Goal: Task Accomplishment & Management: Manage account settings

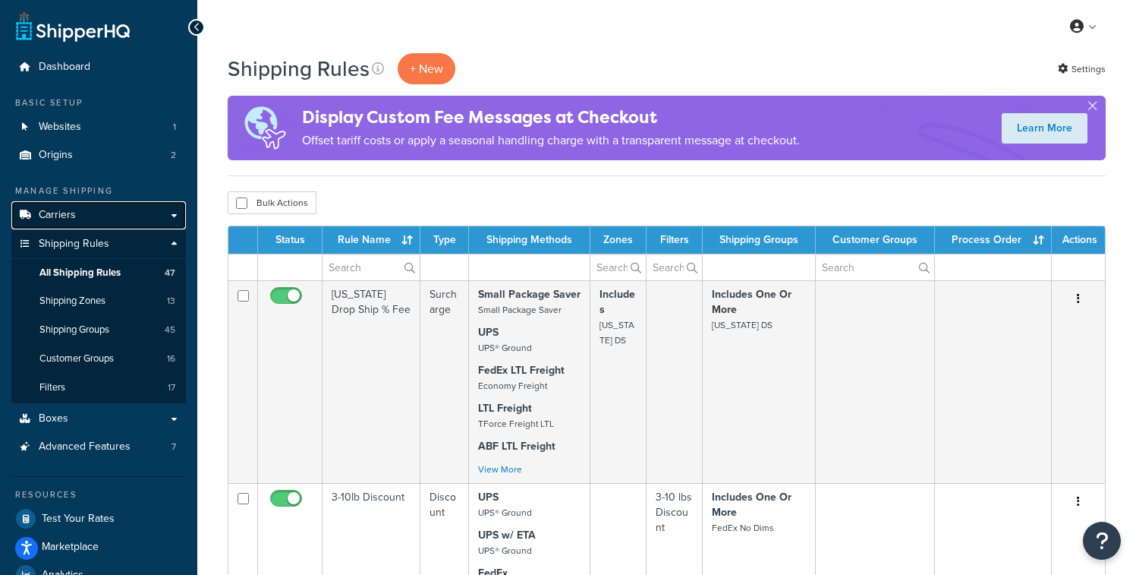
click at [103, 206] on link "Carriers" at bounding box center [98, 215] width 175 height 28
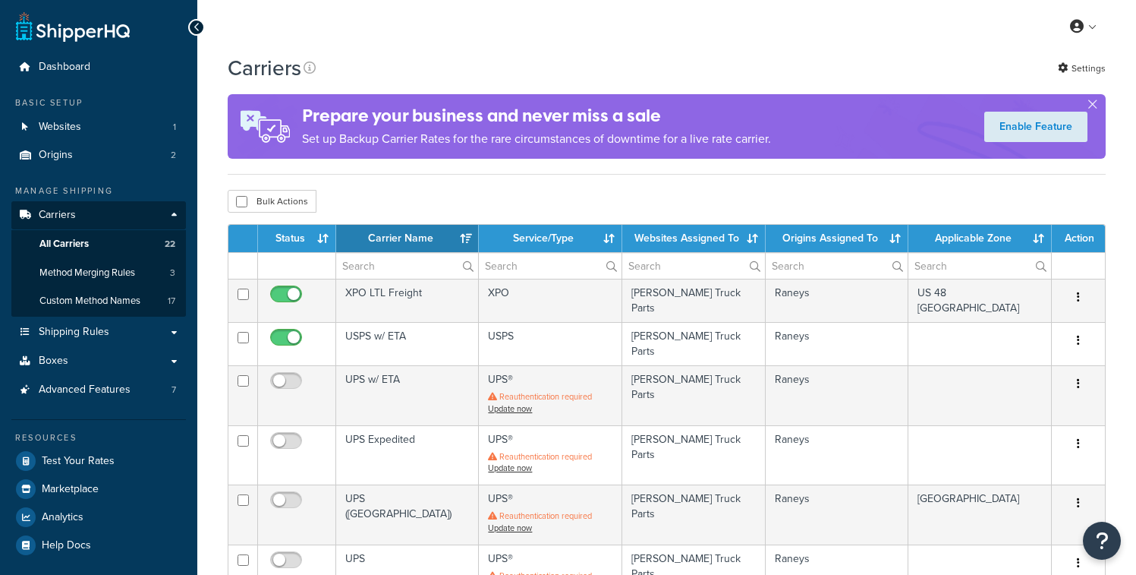
select select "15"
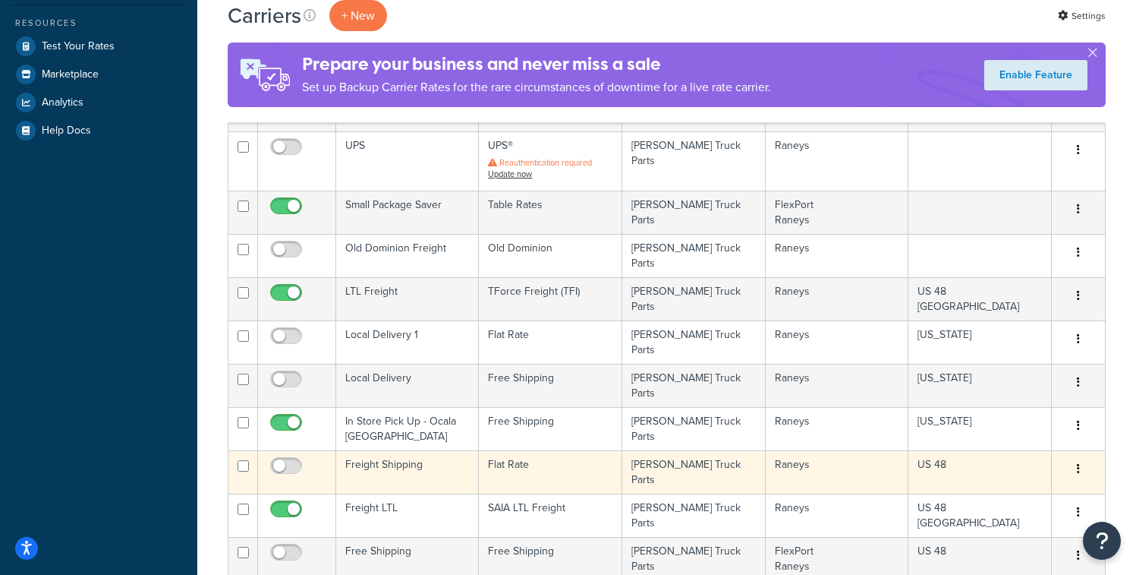
scroll to position [412, 0]
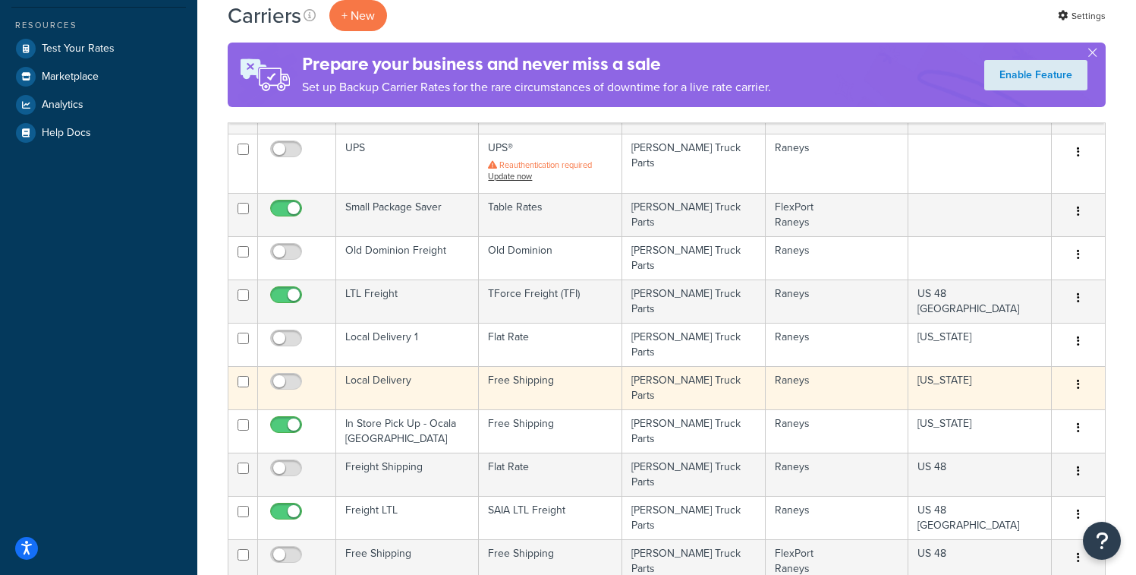
click at [701, 373] on td "Raney's Truck Parts" at bounding box center [693, 387] width 143 height 43
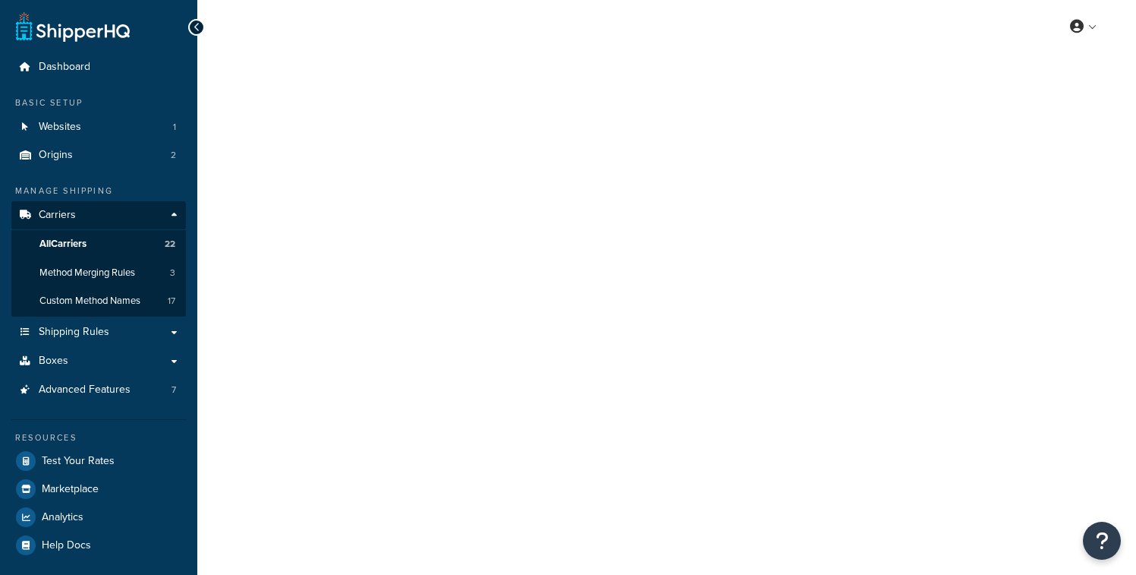
select select "free"
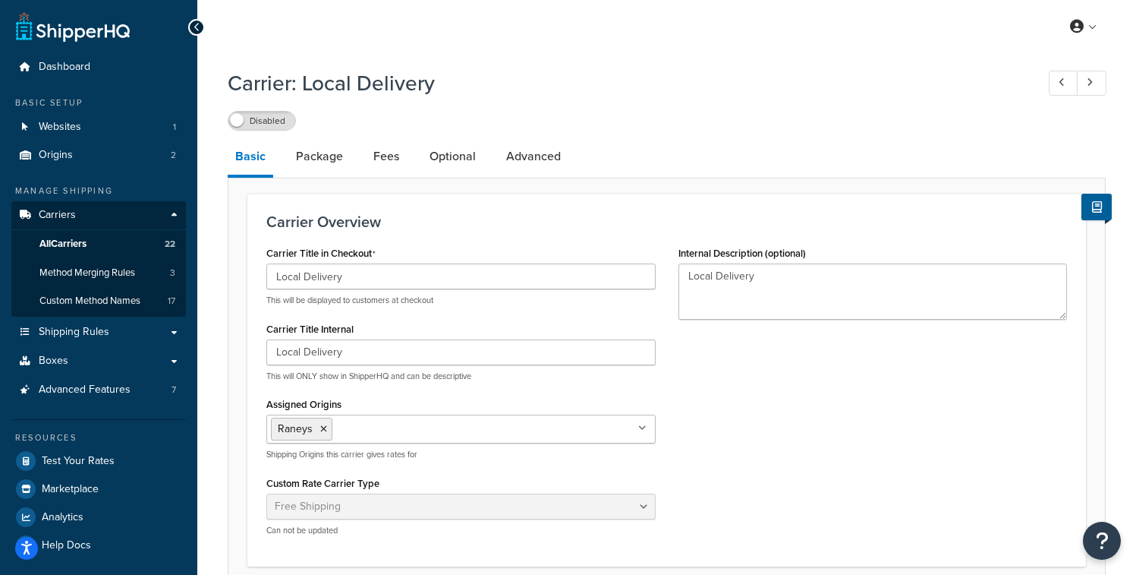
click at [381, 159] on link "Fees" at bounding box center [386, 156] width 41 height 36
select select "AFTER"
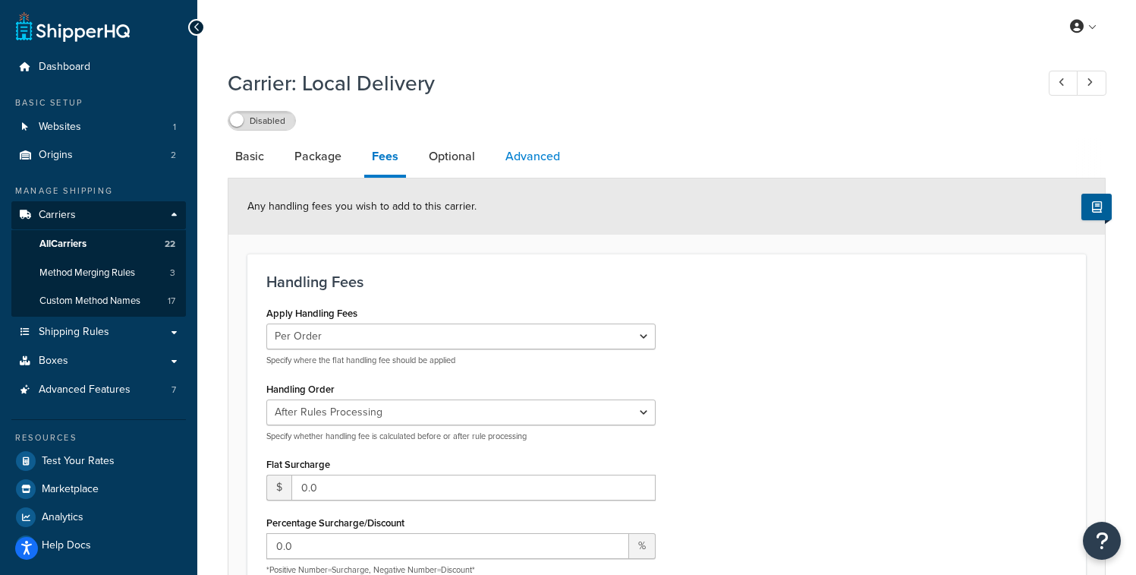
click at [528, 172] on link "Advanced" at bounding box center [533, 156] width 70 height 36
select select "false"
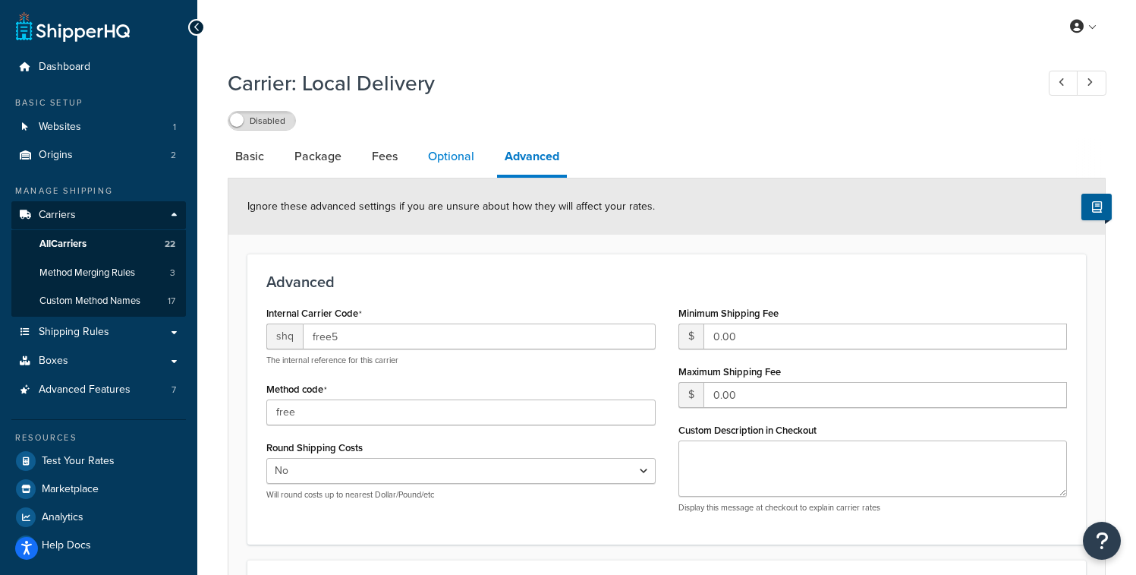
click at [458, 162] on link "Optional" at bounding box center [450, 156] width 61 height 36
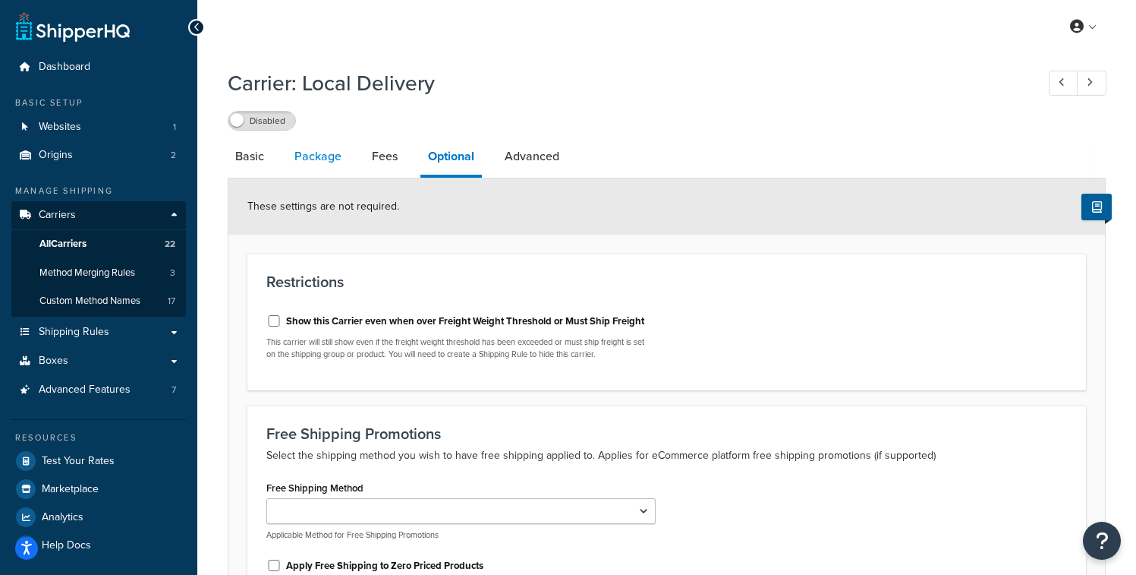
drag, startPoint x: 239, startPoint y: 157, endPoint x: 335, endPoint y: 159, distance: 95.6
click at [240, 156] on link "Basic" at bounding box center [250, 156] width 44 height 36
select select "free"
